Goal: Information Seeking & Learning: Find specific fact

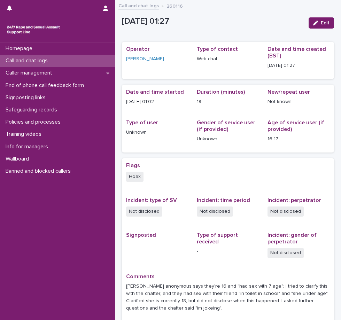
click at [57, 60] on div "Call and chat logs" at bounding box center [57, 61] width 115 height 12
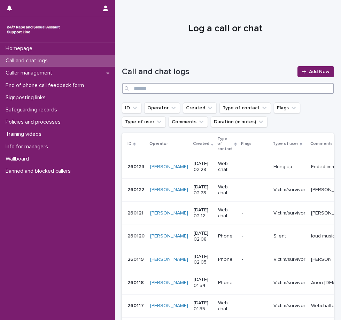
click at [195, 88] on input "Search" at bounding box center [228, 88] width 212 height 11
type input "*"
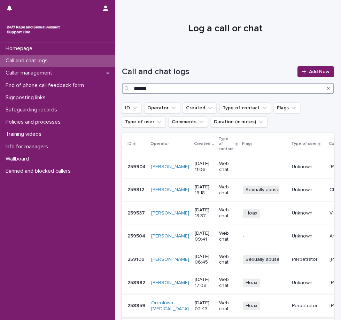
type input "******"
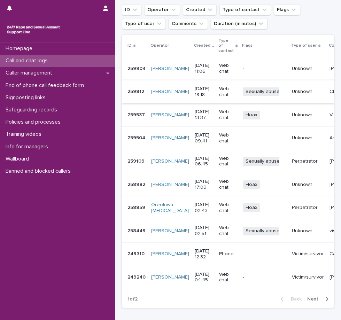
scroll to position [104, 0]
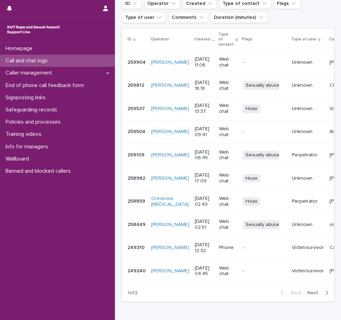
click at [315, 295] on span "Next" at bounding box center [314, 292] width 15 height 5
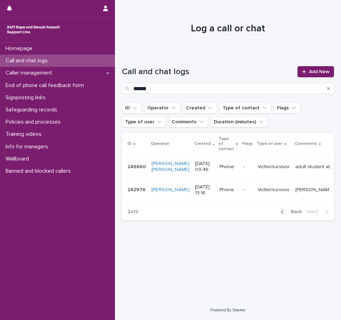
click at [184, 254] on div "Loading... Saving… Loading... Saving… Call and chat logs ****** Add New ID Oper…" at bounding box center [227, 167] width 219 height 230
click at [291, 214] on span "Back" at bounding box center [294, 211] width 15 height 5
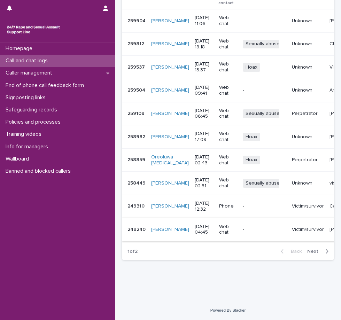
scroll to position [157, 0]
click at [247, 203] on p "-" at bounding box center [265, 206] width 44 height 6
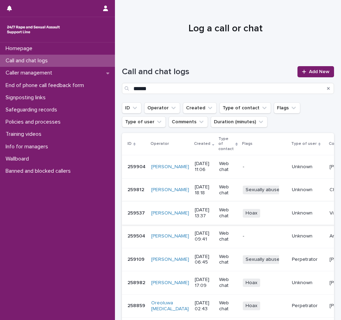
scroll to position [157, 0]
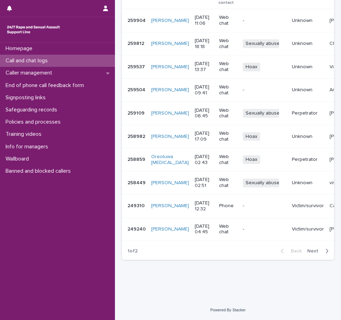
click at [23, 256] on div "Homepage Call and chat logs Caller management End of phone call feedback form S…" at bounding box center [57, 180] width 115 height 277
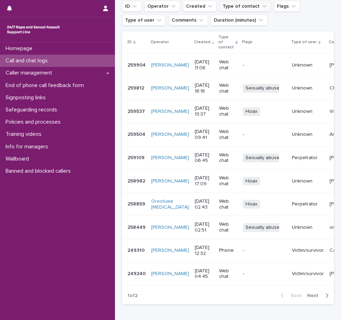
scroll to position [88, 0]
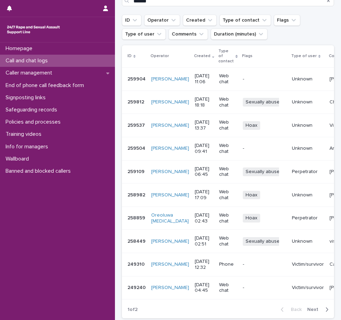
click at [90, 259] on div "Homepage Call and chat logs Caller management End of phone call feedback form S…" at bounding box center [57, 180] width 115 height 277
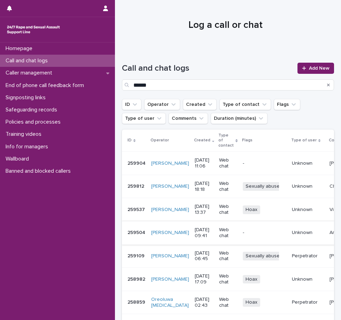
scroll to position [0, 0]
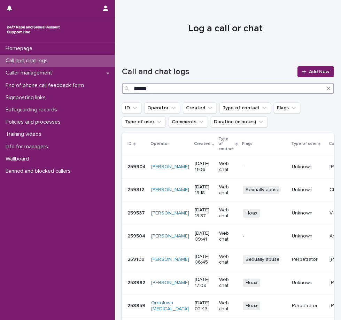
click at [140, 88] on input "******" at bounding box center [228, 88] width 212 height 11
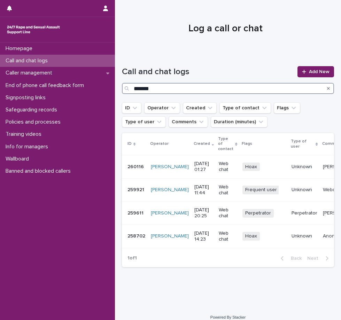
type input "*******"
click at [71, 253] on div "Homepage Call and chat logs Caller management End of phone call feedback form S…" at bounding box center [57, 180] width 115 height 277
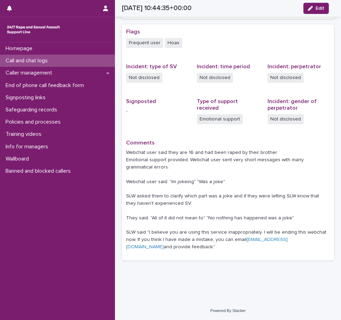
scroll to position [174, 0]
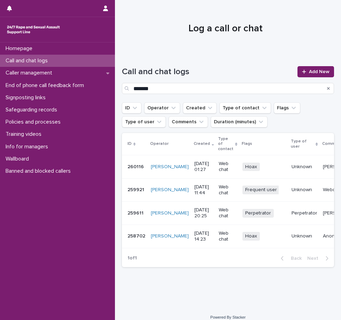
click at [327, 88] on icon "Search" at bounding box center [328, 88] width 3 height 4
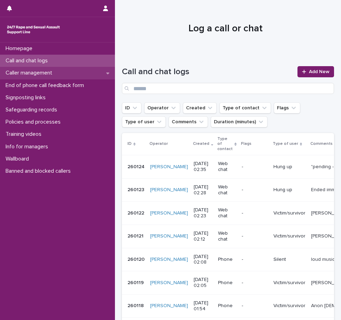
click at [53, 72] on p "Caller management" at bounding box center [30, 73] width 55 height 7
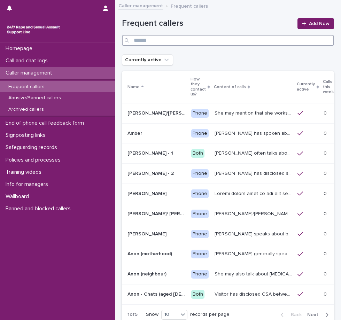
click at [138, 37] on input "Search" at bounding box center [228, 40] width 212 height 11
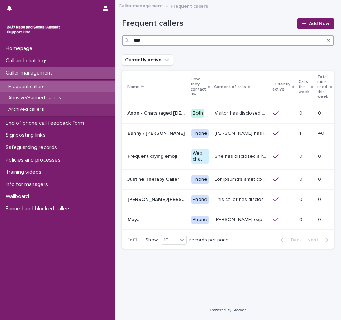
type input "***"
click at [46, 97] on p "Abusive/Banned callers" at bounding box center [35, 98] width 64 height 6
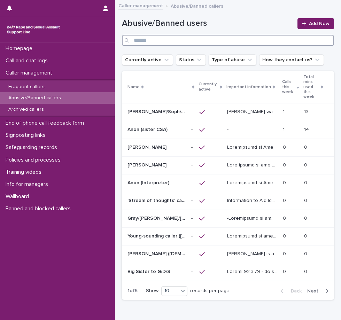
click at [134, 39] on input "Search" at bounding box center [228, 40] width 212 height 11
click at [163, 131] on p "Anon (sister CSA)" at bounding box center [147, 128] width 41 height 7
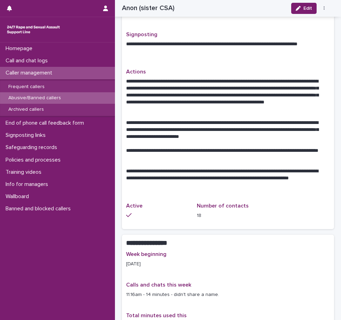
scroll to position [313, 0]
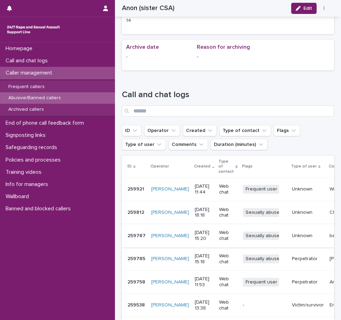
scroll to position [627, 0]
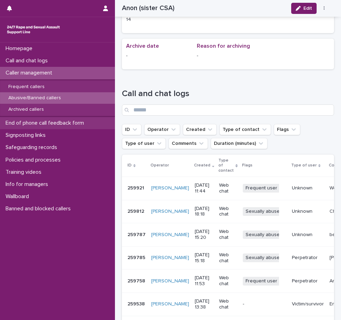
click at [31, 121] on p "End of phone call feedback form" at bounding box center [46, 123] width 87 height 7
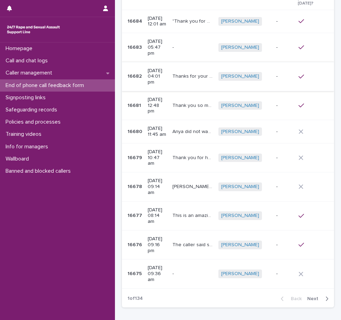
scroll to position [93, 0]
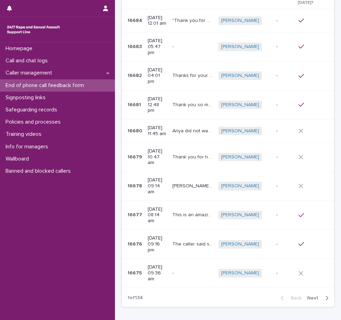
click at [316, 296] on span "Next" at bounding box center [314, 298] width 15 height 5
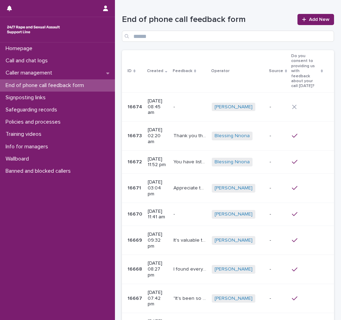
click at [39, 85] on p "End of phone call feedback form" at bounding box center [46, 85] width 87 height 7
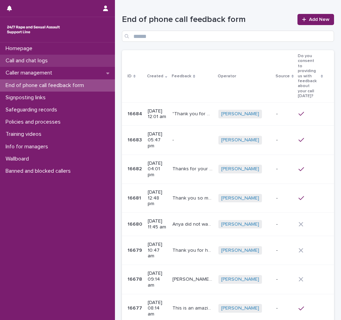
click at [41, 60] on p "Call and chat logs" at bounding box center [28, 60] width 50 height 7
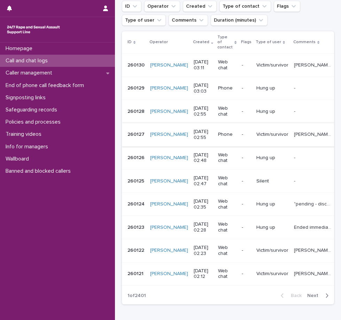
scroll to position [104, 0]
